Goal: Find specific page/section: Find specific page/section

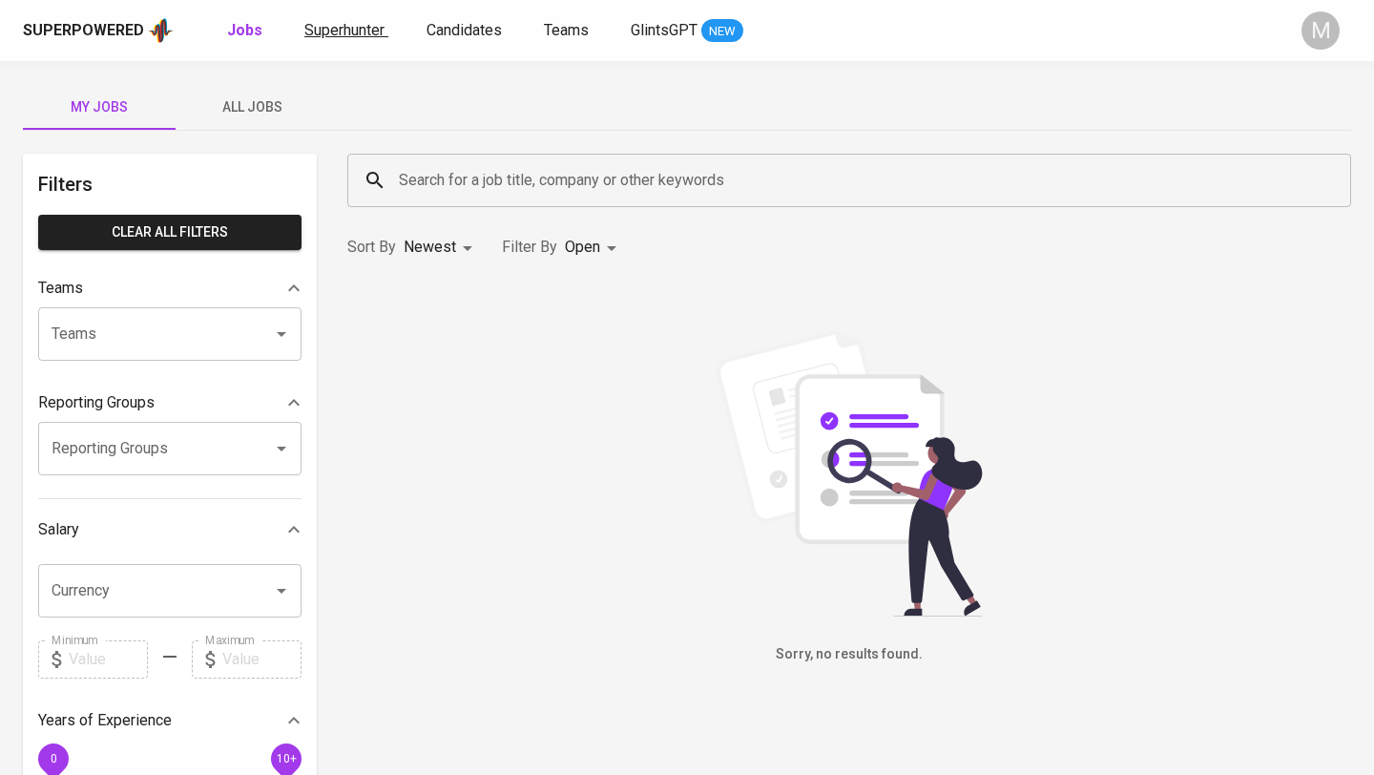
click at [353, 32] on span "Superhunter" at bounding box center [344, 30] width 80 height 18
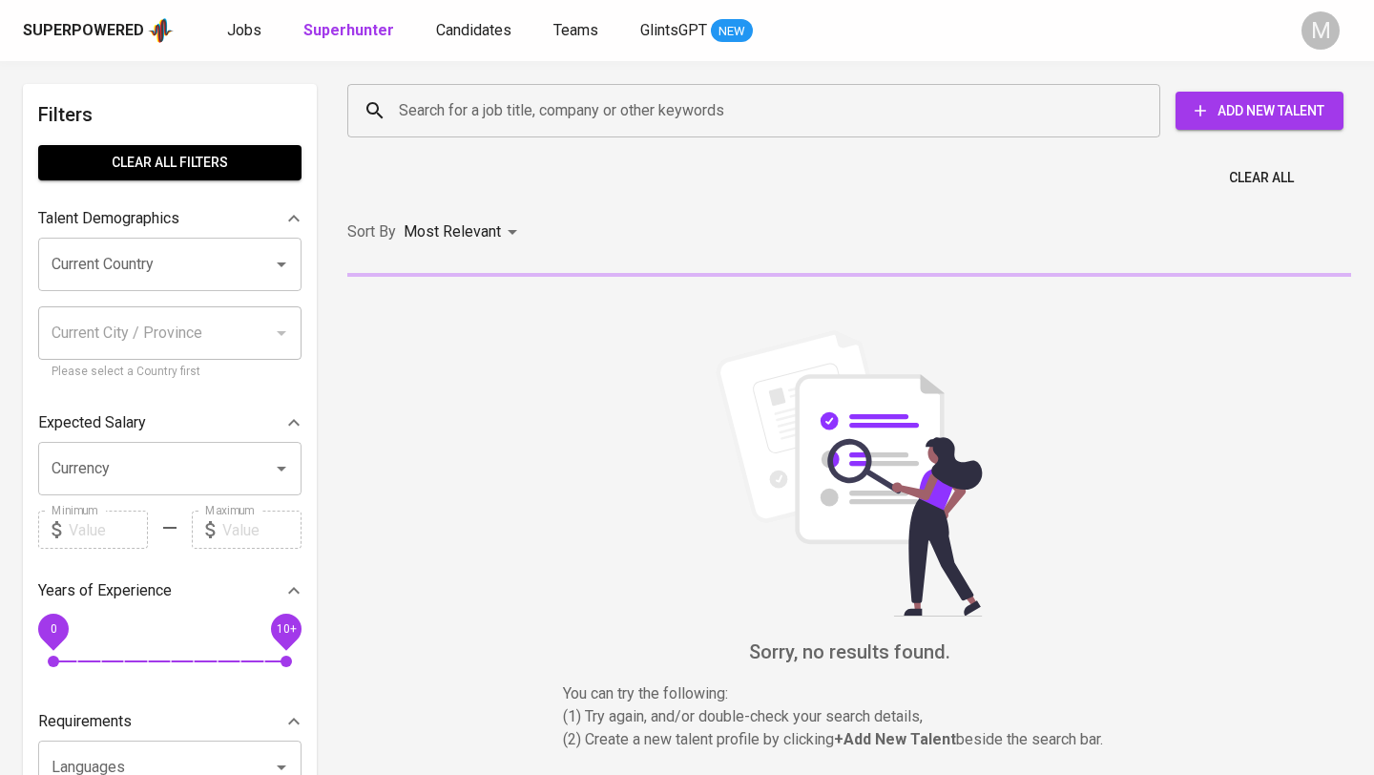
click at [488, 113] on input "Search for a job title, company or other keywords" at bounding box center [758, 111] width 729 height 36
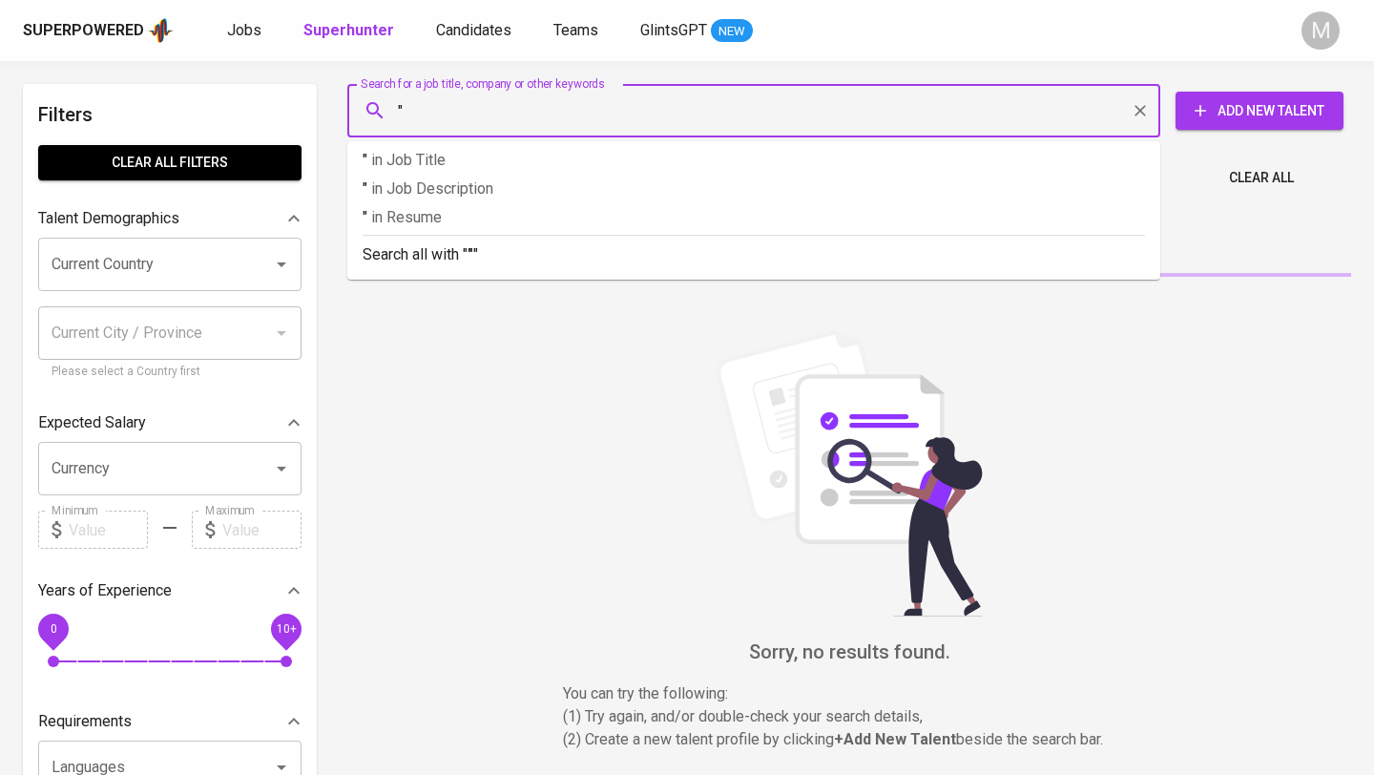
paste input "[EMAIL_ADDRESS][DOMAIN_NAME]"
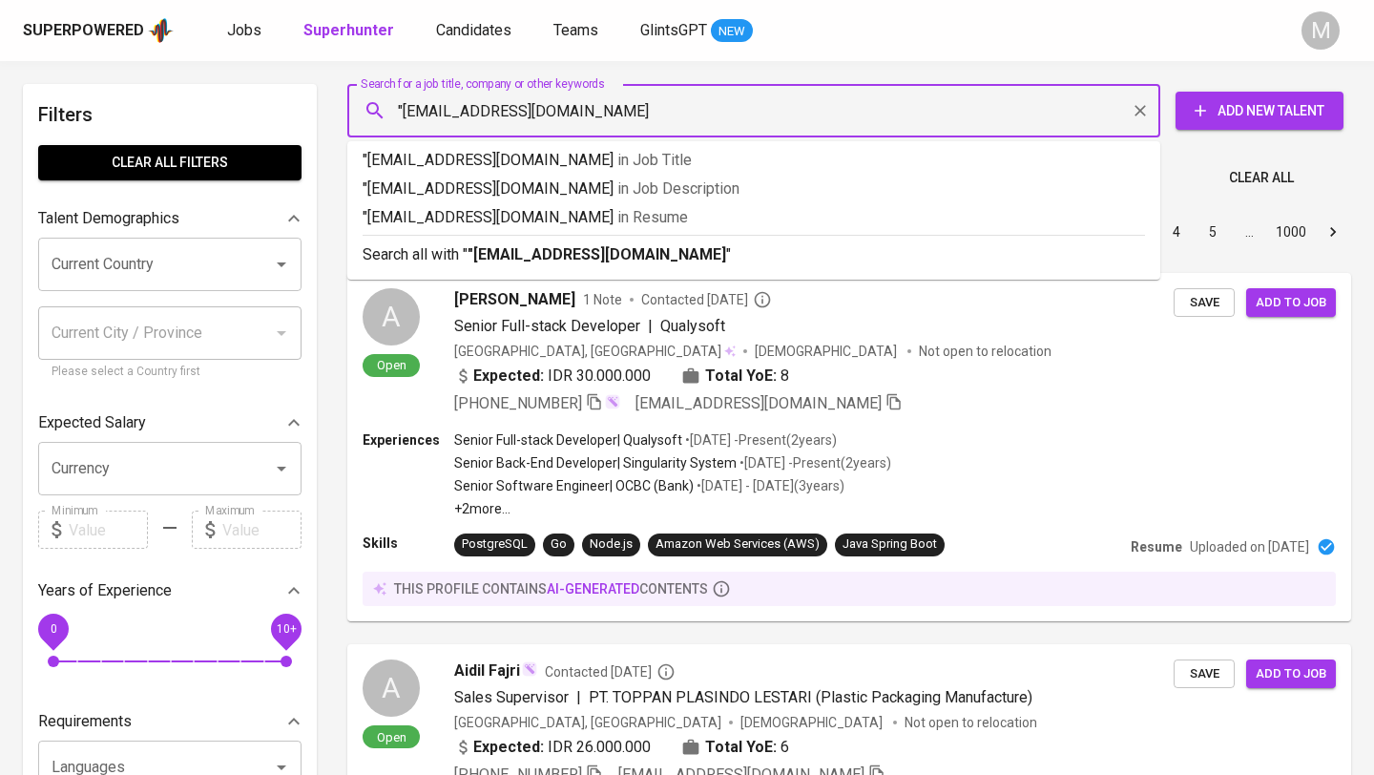
type input ""[EMAIL_ADDRESS][DOMAIN_NAME]""
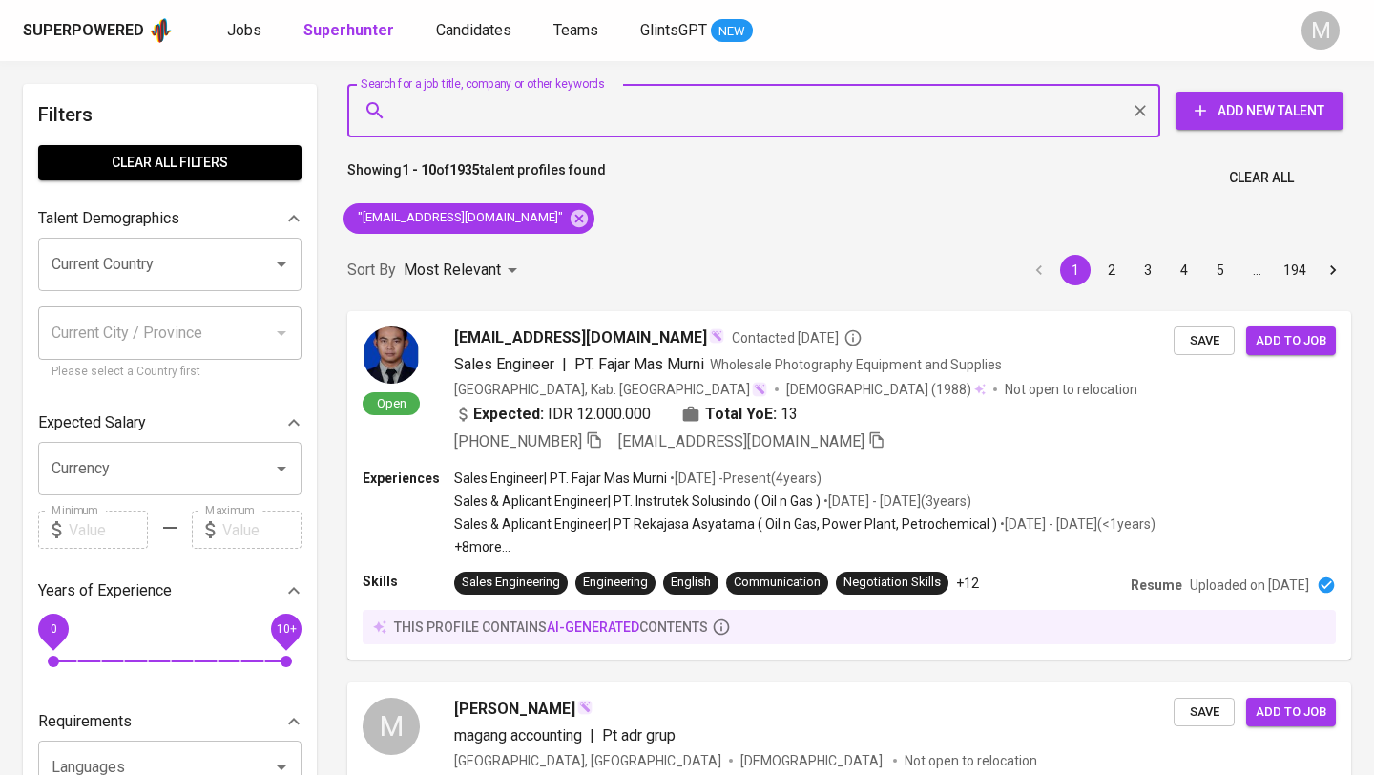
click at [1268, 167] on span "Clear All" at bounding box center [1261, 178] width 65 height 24
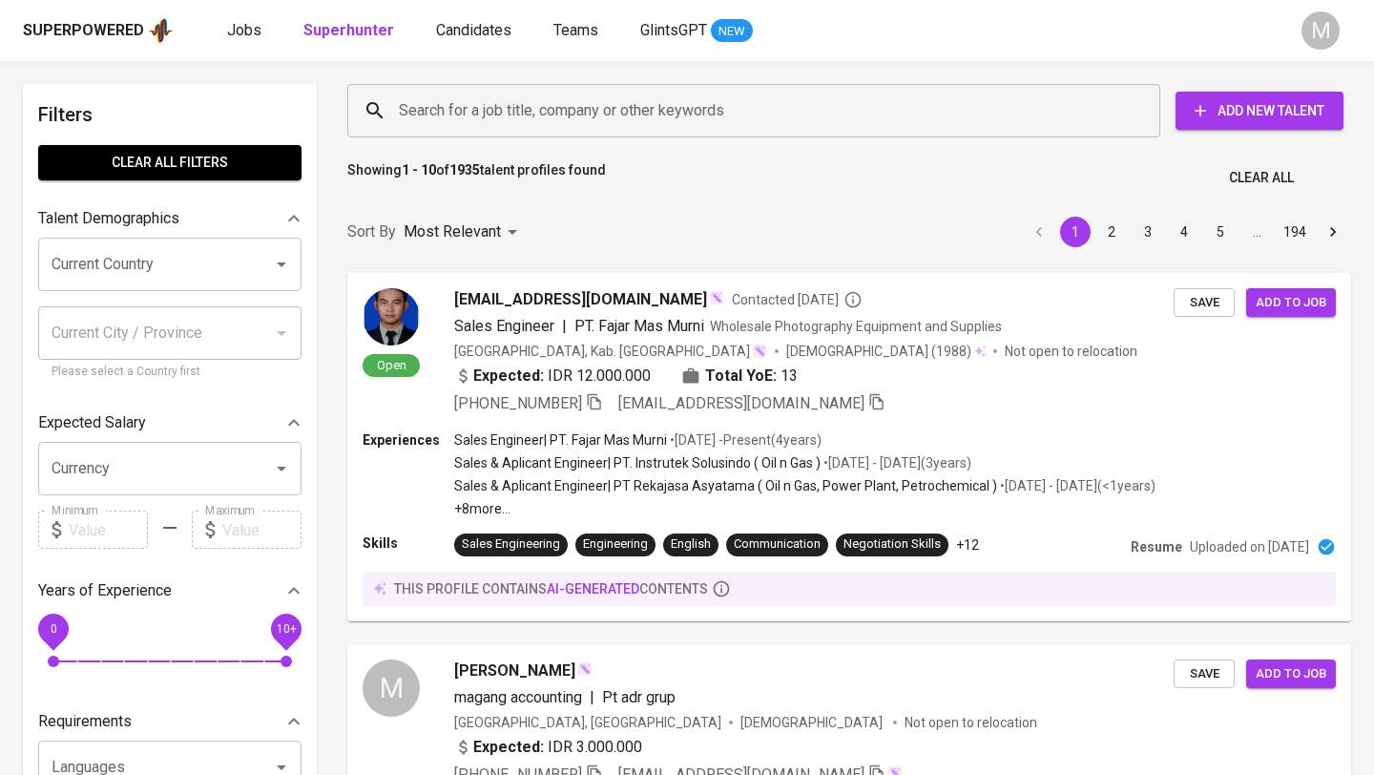
click at [82, 34] on div "Superpowered" at bounding box center [83, 31] width 121 height 22
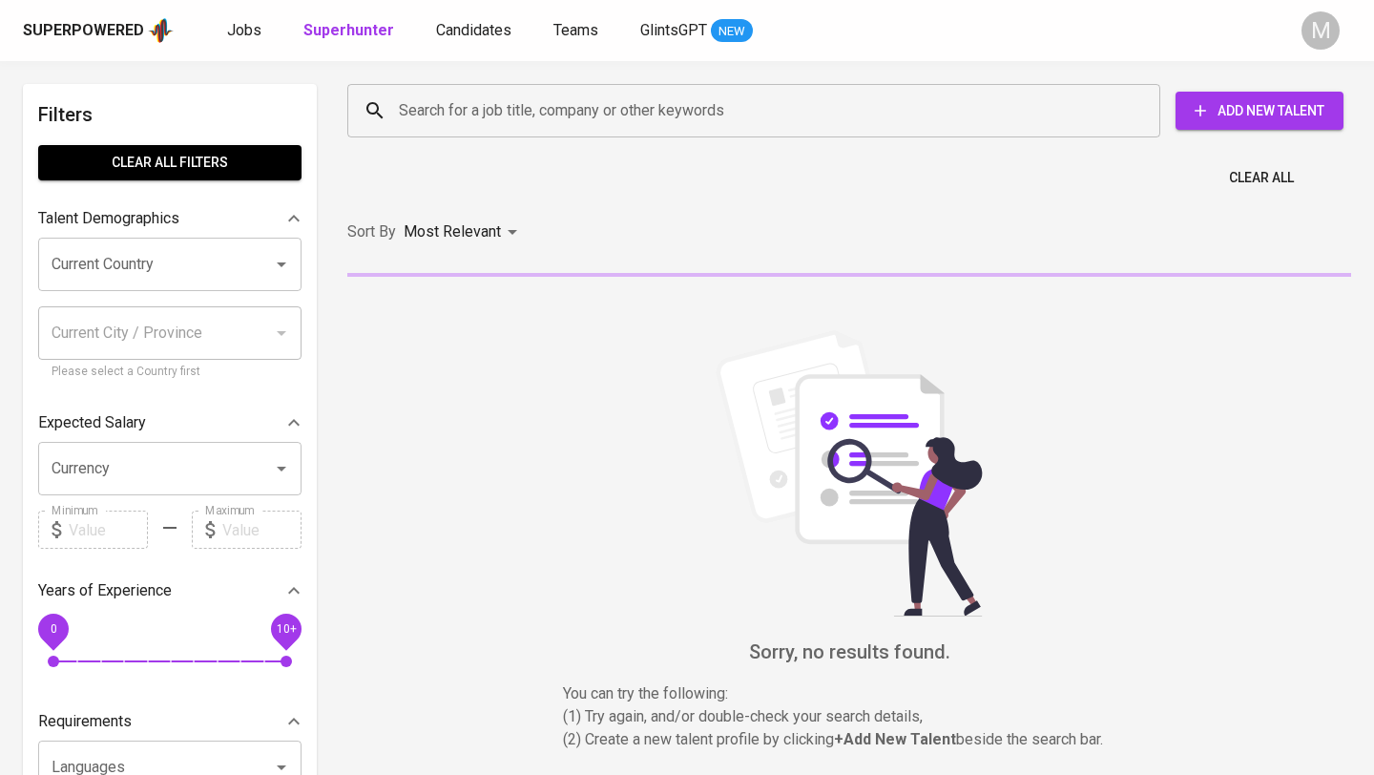
click at [498, 110] on input "Search for a job title, company or other keywords" at bounding box center [758, 111] width 729 height 36
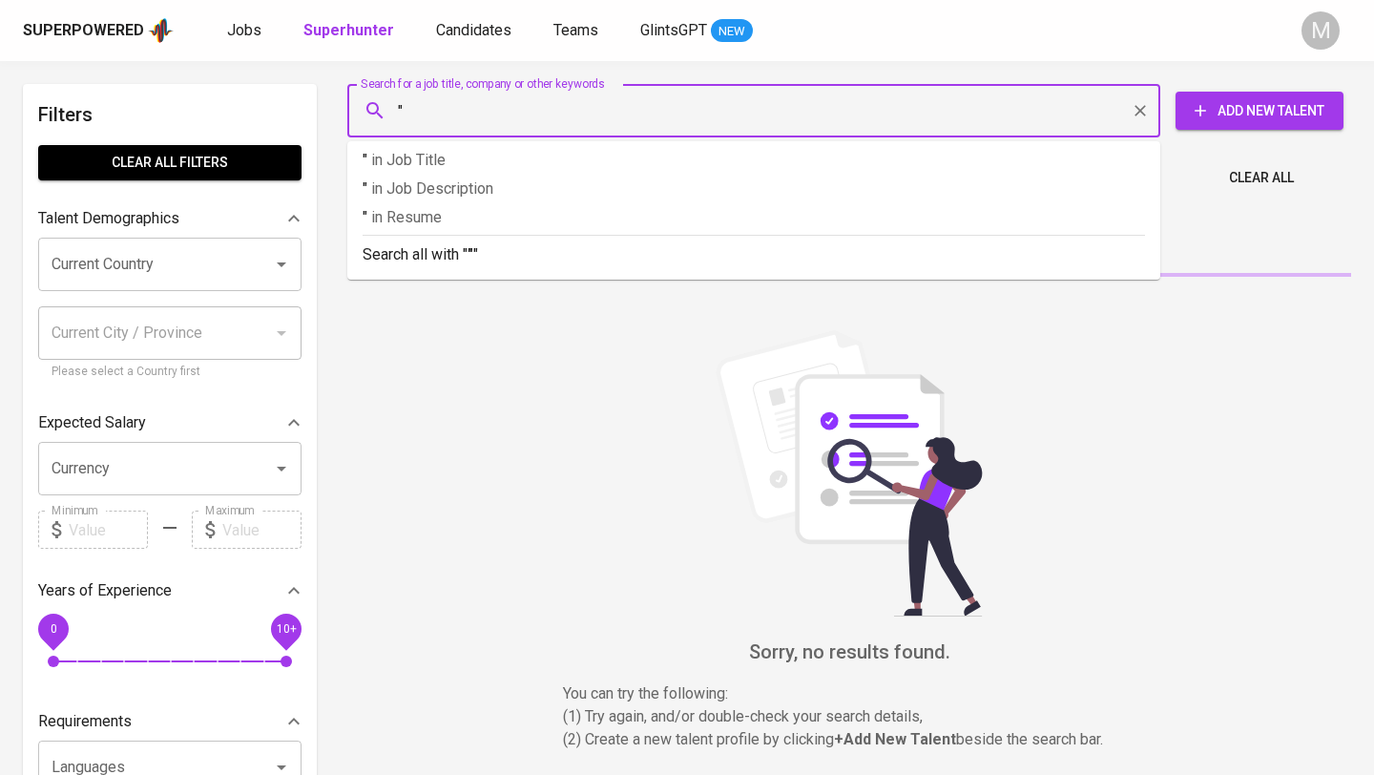
paste input "[EMAIL_ADDRESS][DOMAIN_NAME]"
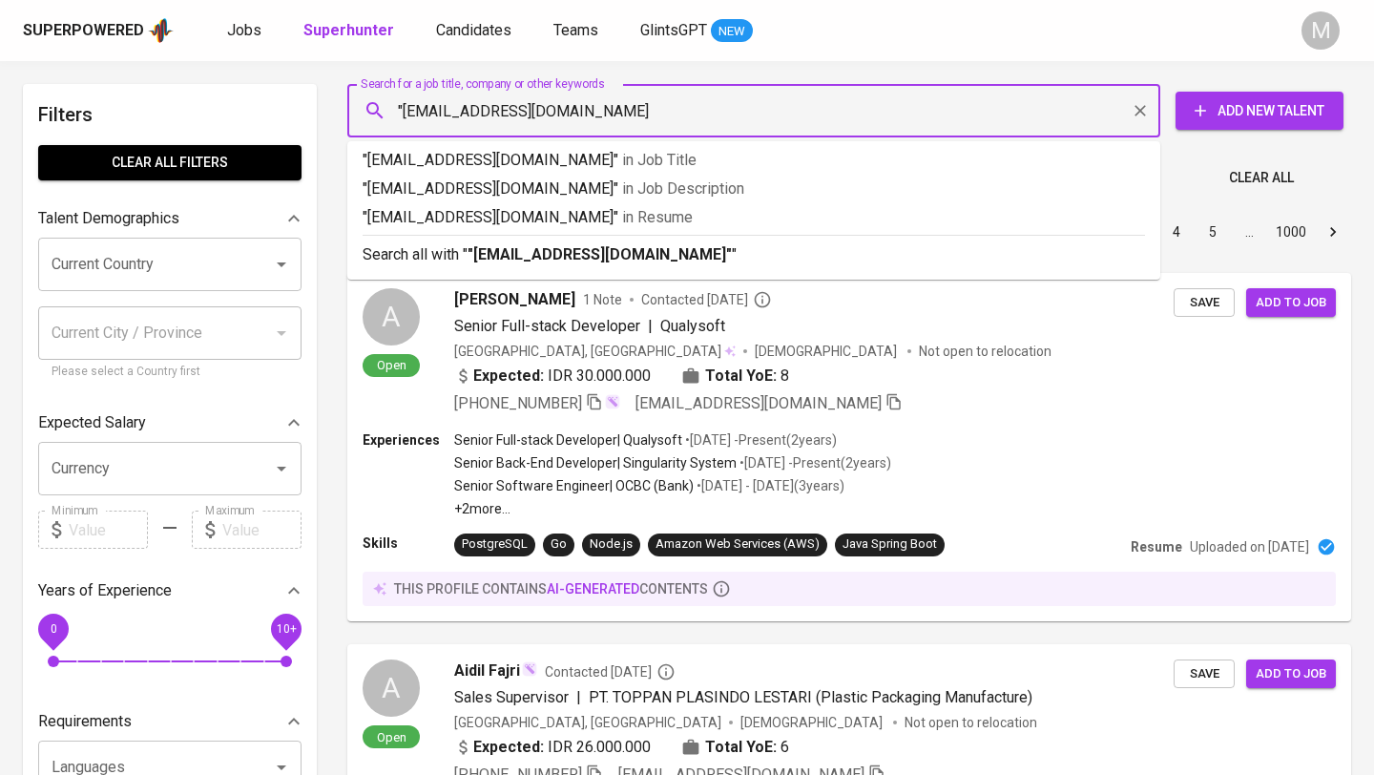
type input ""[EMAIL_ADDRESS][DOMAIN_NAME]""
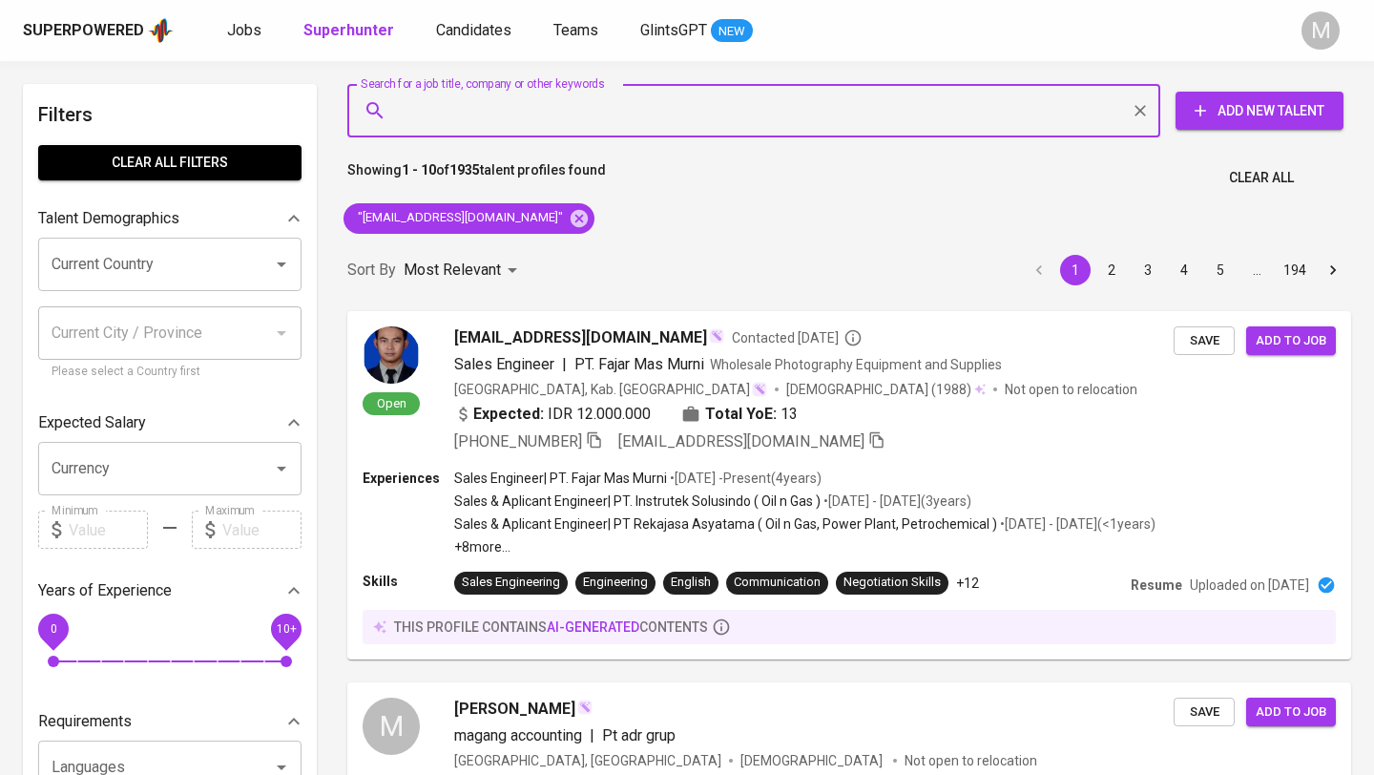
click at [1276, 176] on span "Clear All" at bounding box center [1261, 178] width 65 height 24
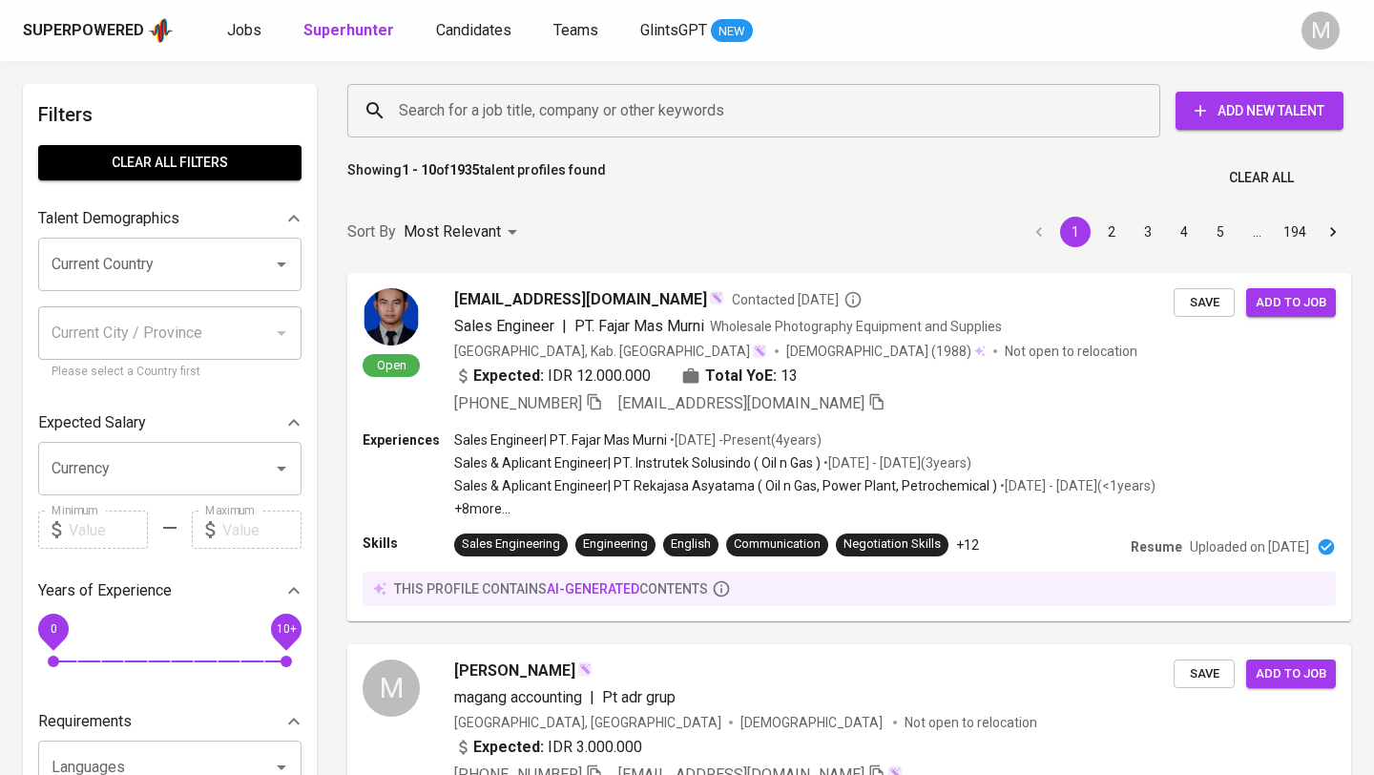
click at [659, 102] on input "Search for a job title, company or other keywords" at bounding box center [758, 111] width 729 height 36
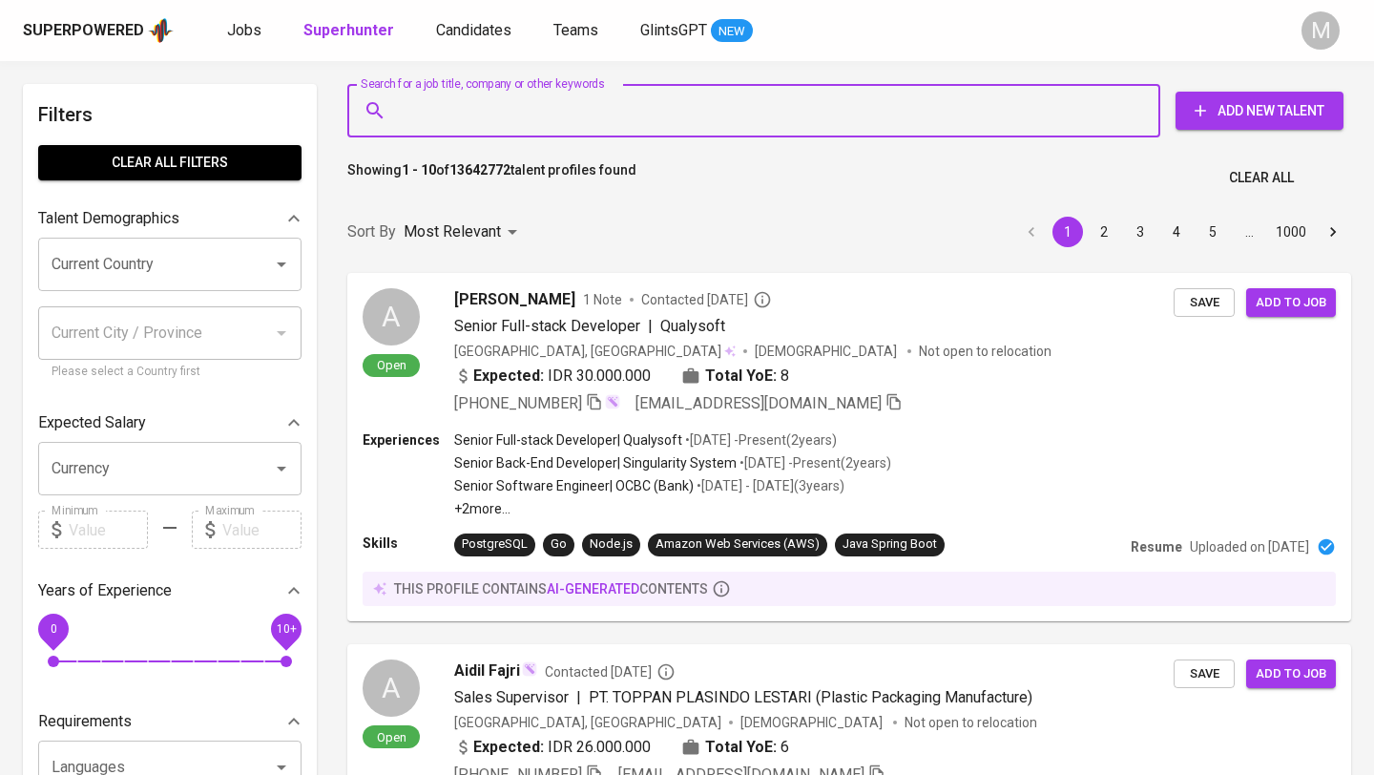
click at [620, 114] on input "Search for a job title, company or other keywords" at bounding box center [758, 111] width 729 height 36
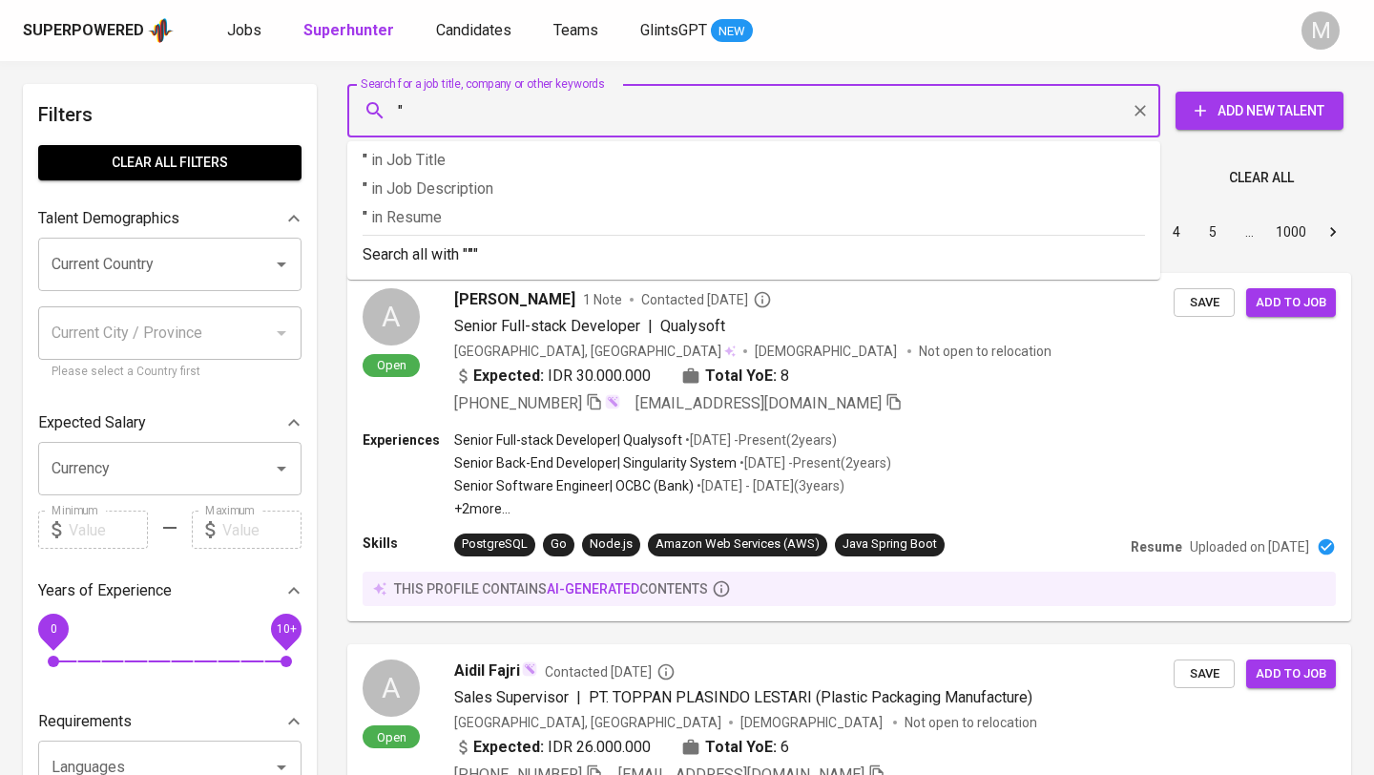
paste input "[PERSON_NAME]"
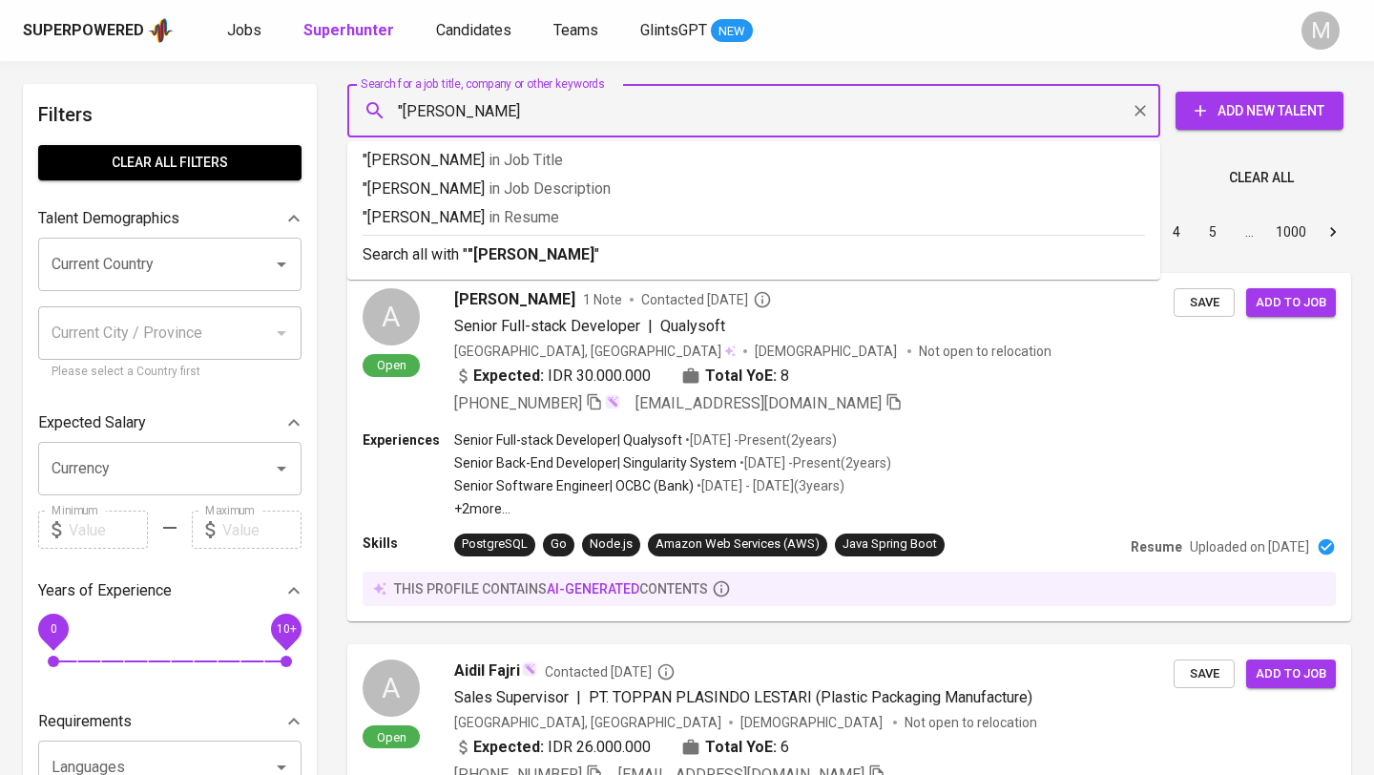
type input ""[PERSON_NAME]""
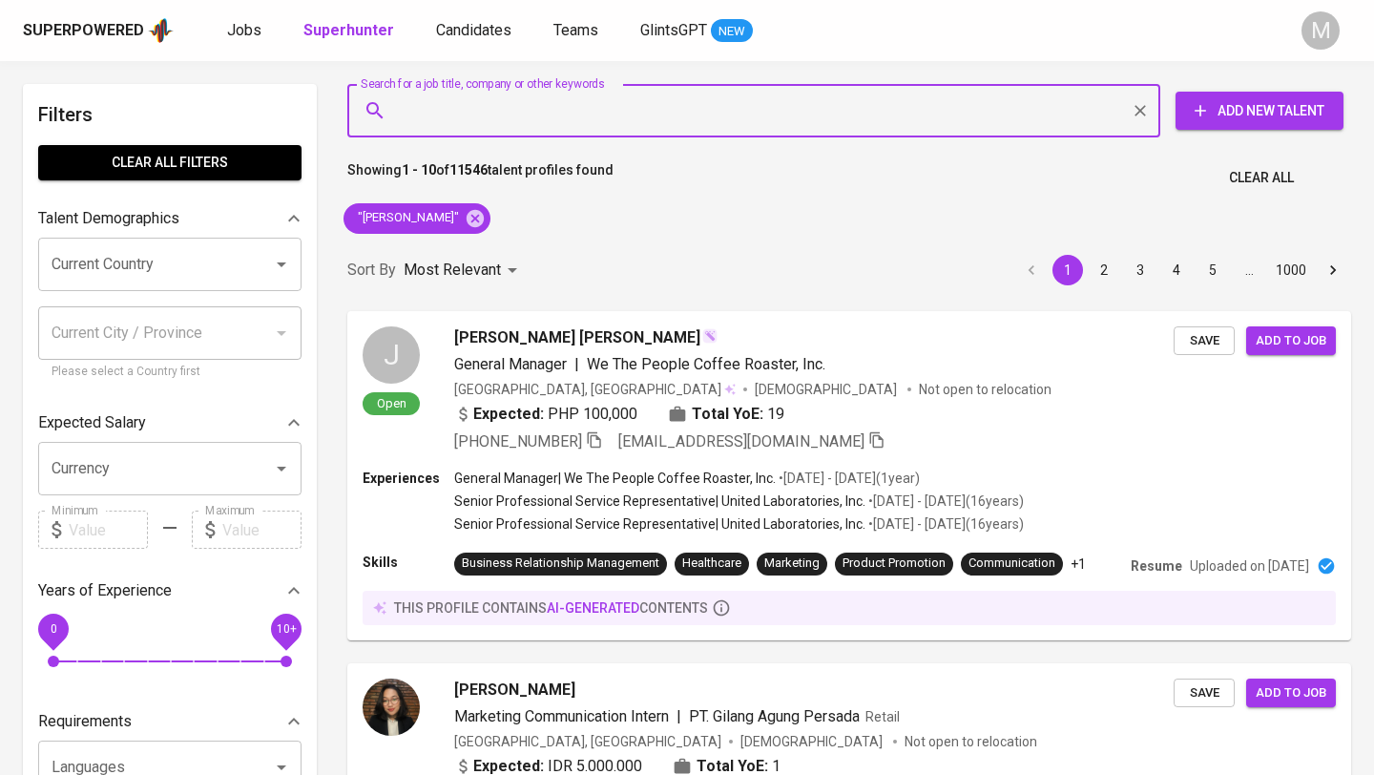
click at [101, 26] on div "Superpowered" at bounding box center [83, 31] width 121 height 22
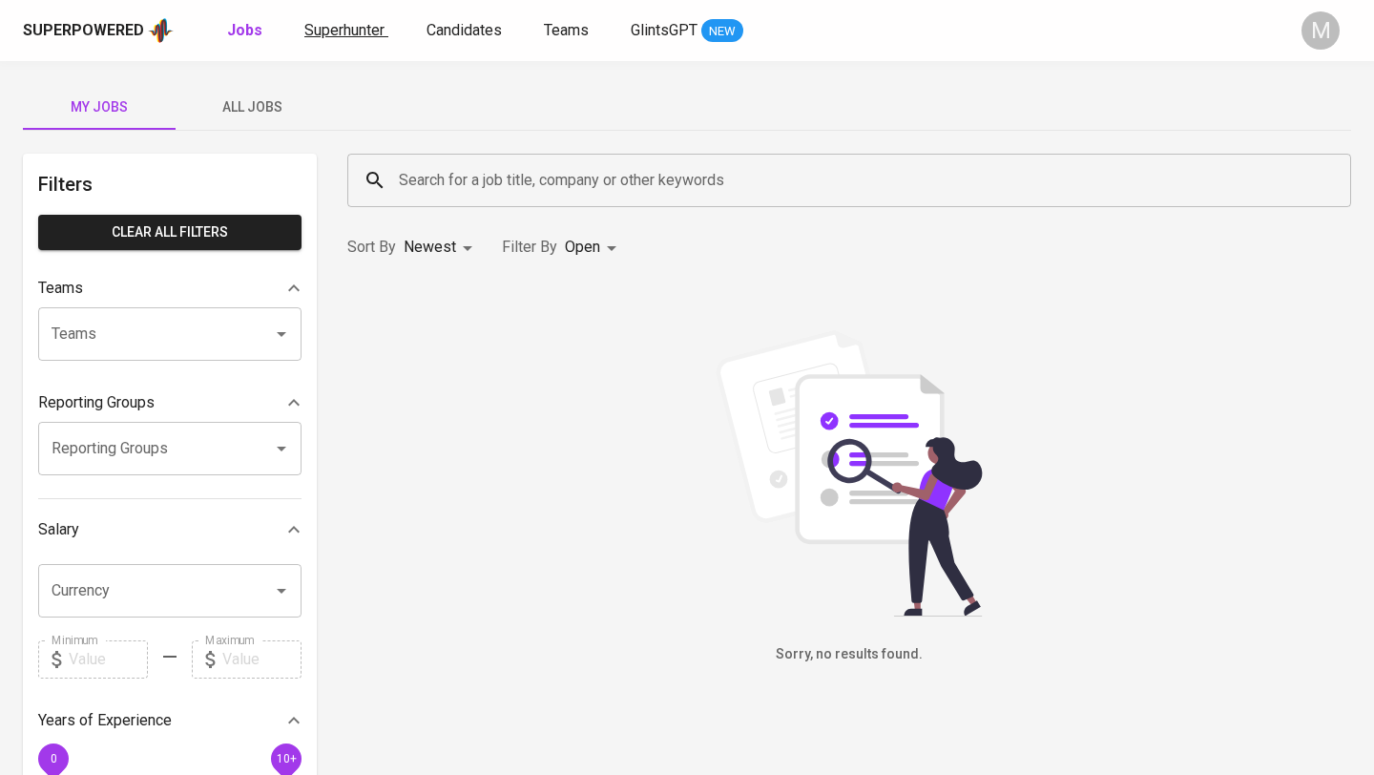
click at [350, 27] on span "Superhunter" at bounding box center [344, 30] width 80 height 18
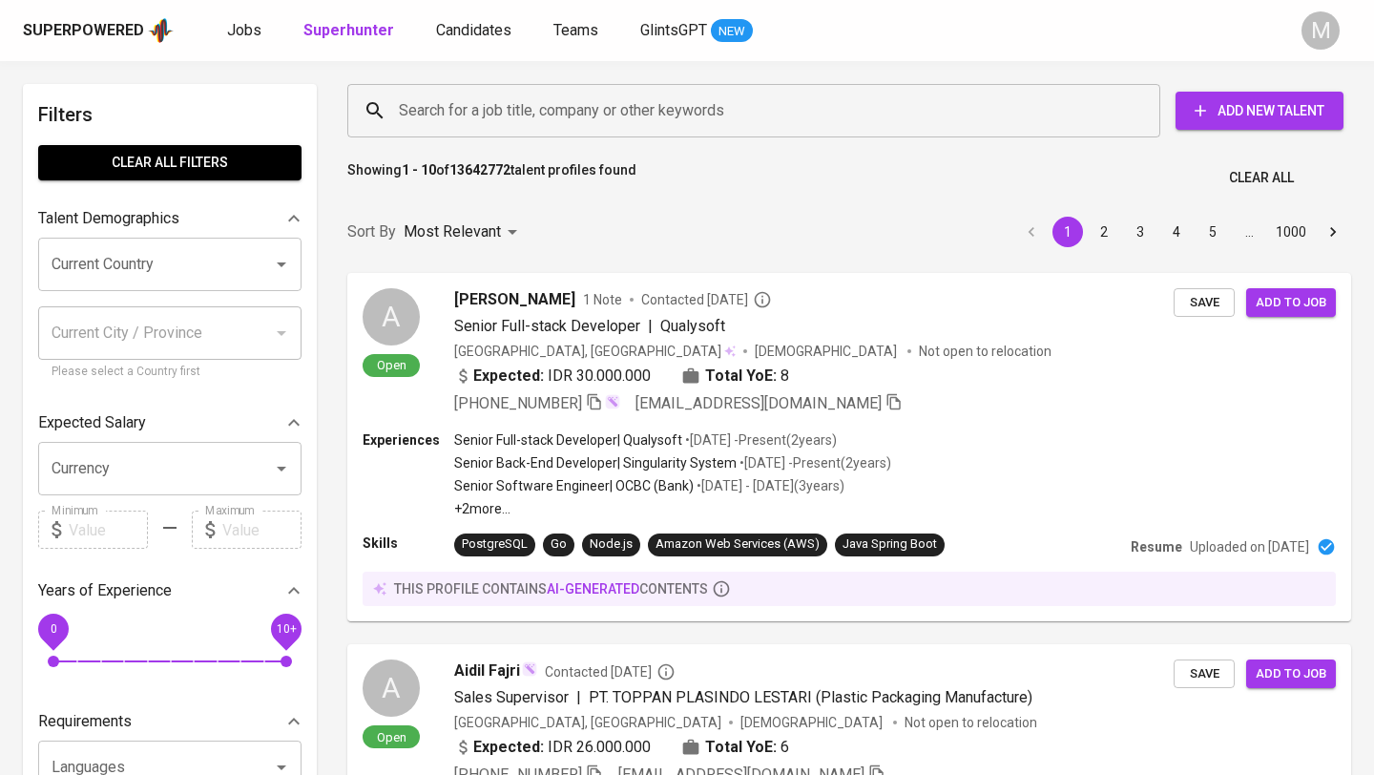
click at [454, 102] on input "Search for a job title, company or other keywords" at bounding box center [758, 111] width 729 height 36
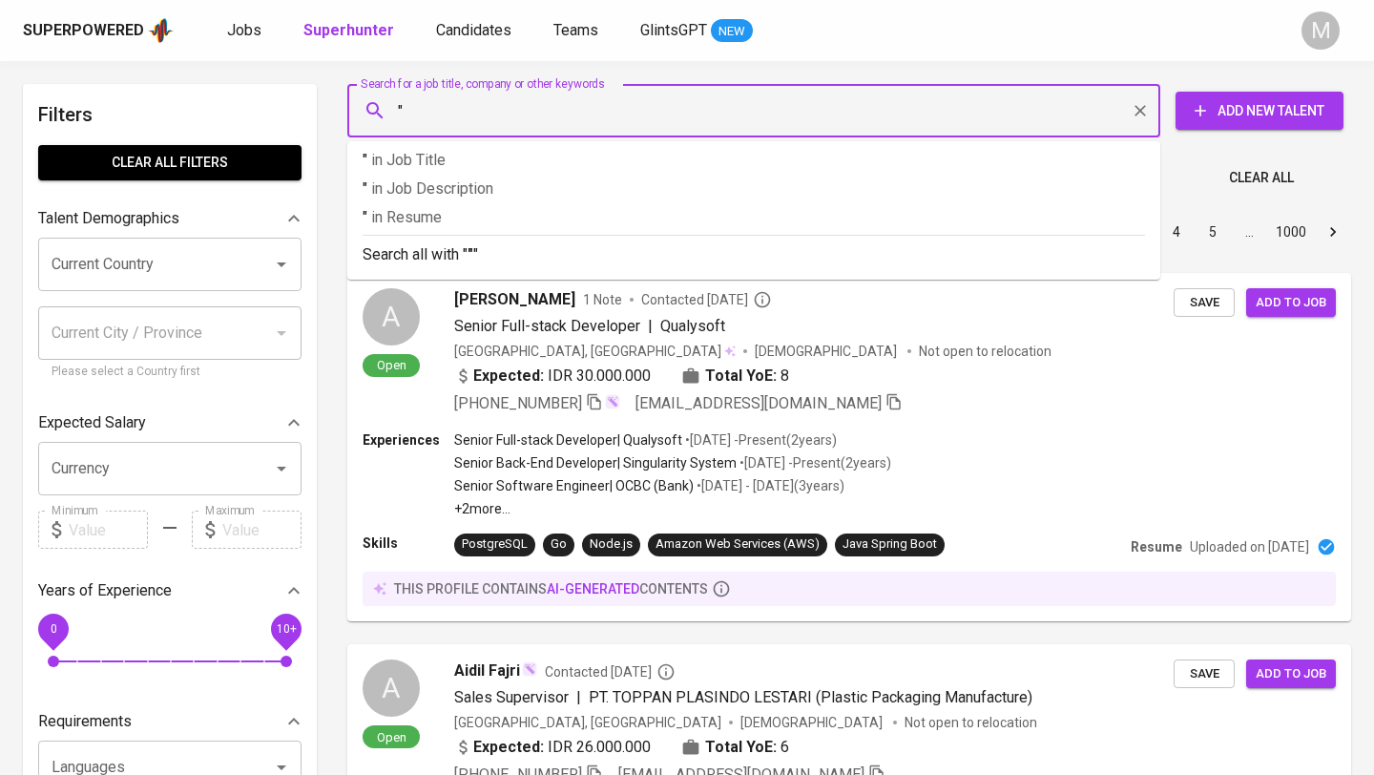
paste input "[PERSON_NAME]"
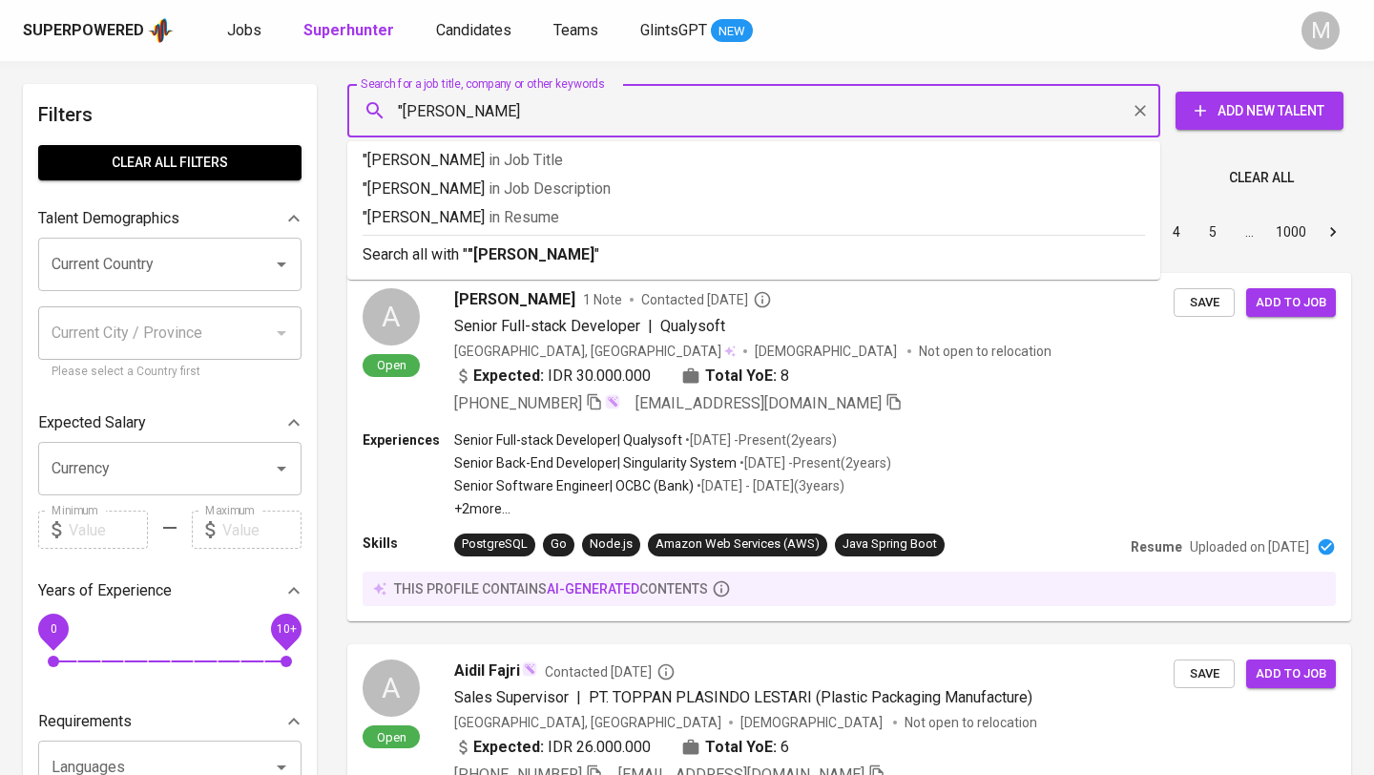
type input ""[PERSON_NAME]""
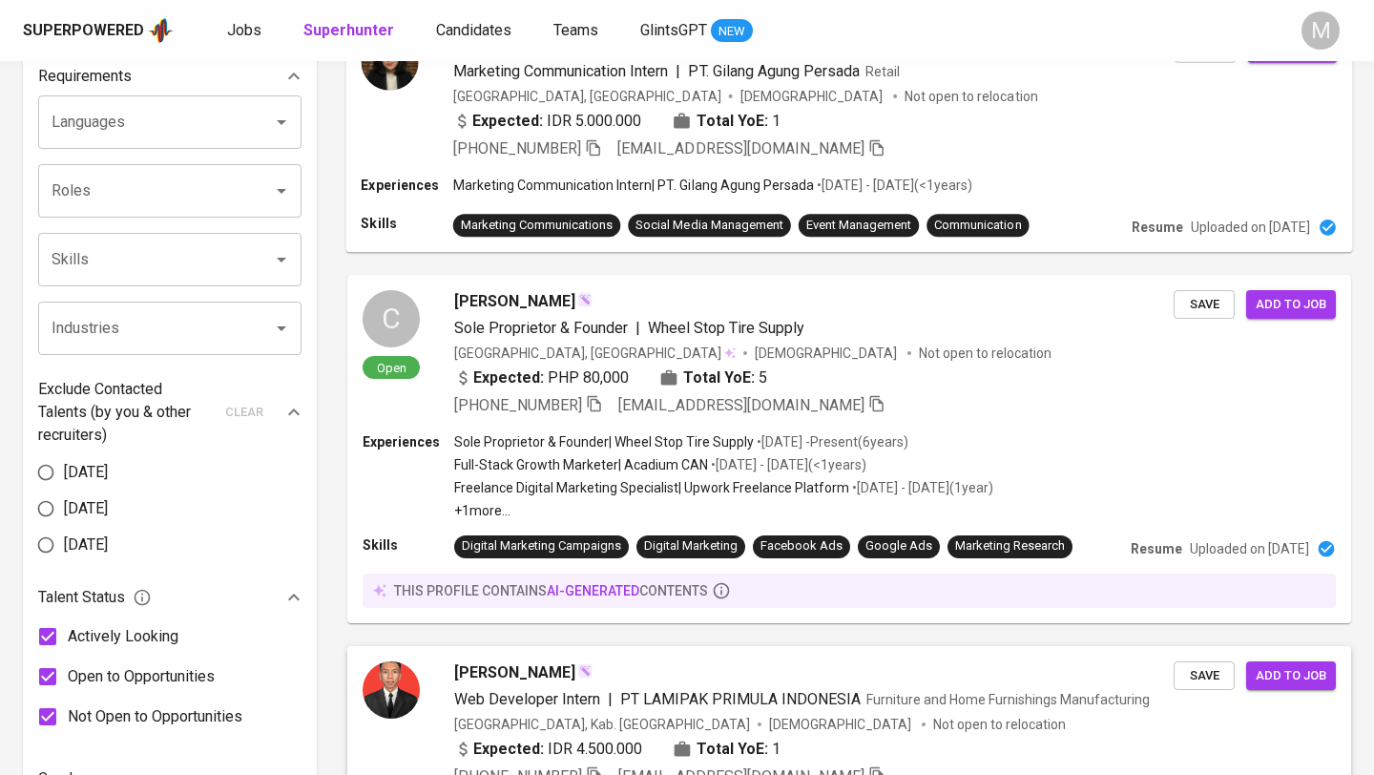
scroll to position [339, 0]
